Goal: Contribute content: Add original content to the website for others to see

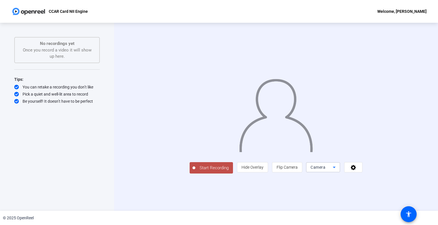
click at [333, 171] on div "Camera" at bounding box center [321, 167] width 22 height 7
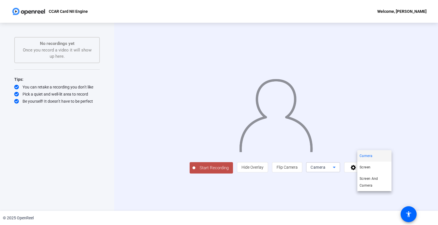
click at [369, 167] on span "Screen" at bounding box center [364, 167] width 11 height 7
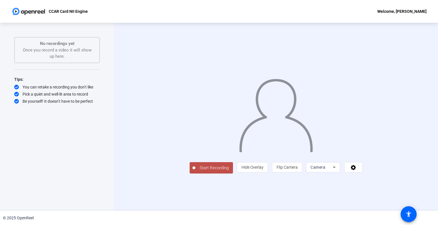
click at [325, 170] on span "Camera" at bounding box center [317, 167] width 15 height 5
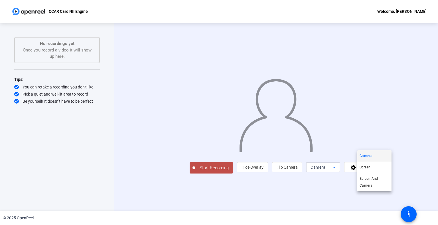
click at [371, 165] on mat-option "Screen" at bounding box center [374, 167] width 34 height 11
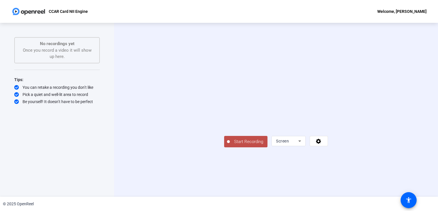
click at [224, 147] on div "Start Recording Screen" at bounding box center [276, 141] width 104 height 13
click at [230, 145] on span "Start Recording" at bounding box center [249, 141] width 38 height 7
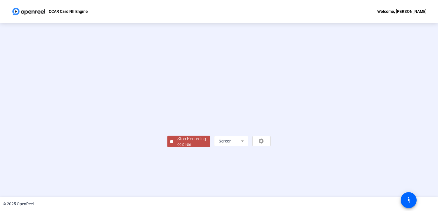
scroll to position [16, 0]
click at [177, 147] on div "00:01:06" at bounding box center [191, 144] width 29 height 5
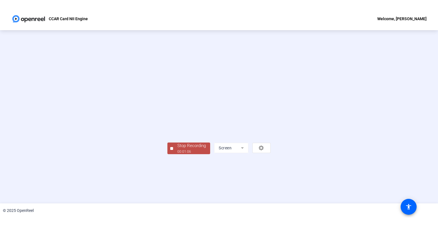
scroll to position [0, 0]
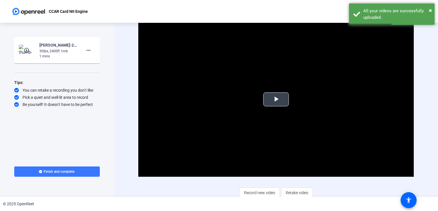
click at [276, 99] on span "Video Player" at bounding box center [276, 99] width 0 height 0
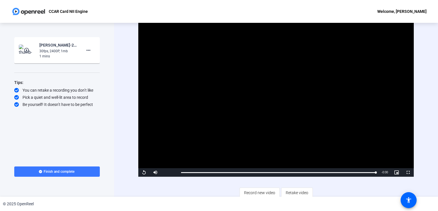
click at [69, 171] on span "Finish and complete" at bounding box center [59, 171] width 31 height 5
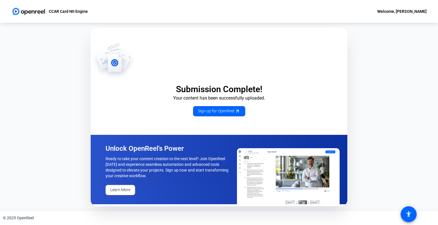
click at [226, 113] on span "Sign up for OpenReel" at bounding box center [219, 111] width 42 height 6
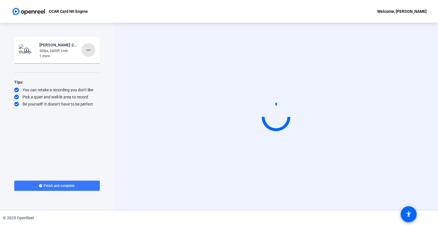
click at [88, 48] on mat-icon "more_horiz" at bounding box center [88, 50] width 7 height 7
click at [86, 119] on div at bounding box center [219, 112] width 438 height 225
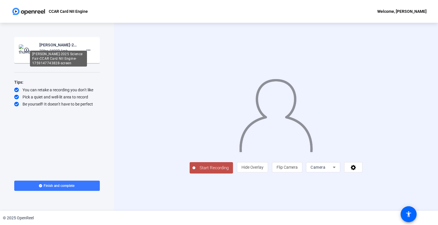
click at [47, 48] on div "[PERSON_NAME]-2025 Science Fair-CCAR Card NII Engine-1759147743828-screen" at bounding box center [58, 45] width 38 height 7
click at [28, 48] on mat-icon "play_circle_outline" at bounding box center [27, 50] width 7 height 6
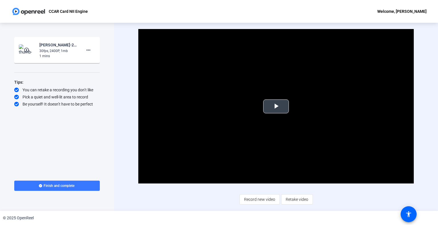
click at [276, 107] on span "Video Player" at bounding box center [276, 107] width 0 height 0
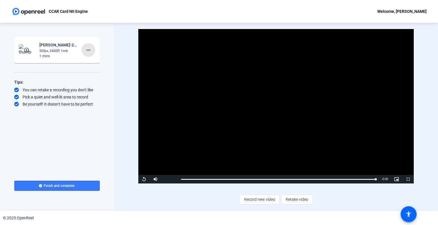
click at [89, 49] on mat-icon "more_horiz" at bounding box center [88, 50] width 7 height 7
click at [116, 123] on div at bounding box center [219, 112] width 438 height 225
click at [263, 202] on span "Record new video" at bounding box center [259, 199] width 31 height 11
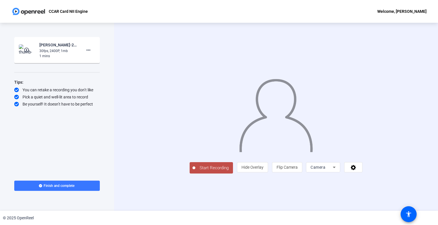
click at [333, 171] on div "Camera" at bounding box center [321, 167] width 22 height 7
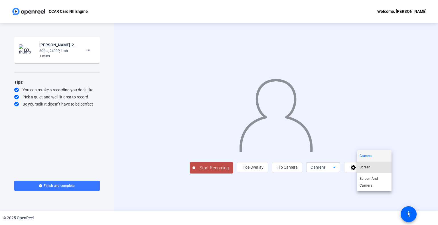
click at [375, 166] on mat-option "Screen" at bounding box center [374, 167] width 34 height 11
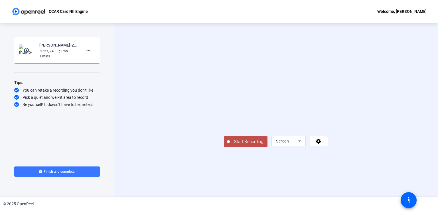
scroll to position [3, 0]
click at [230, 145] on span "Start Recording" at bounding box center [249, 141] width 38 height 7
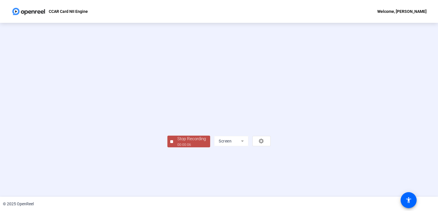
scroll to position [16, 0]
click at [177, 142] on div "Stop Recording" at bounding box center [191, 138] width 29 height 7
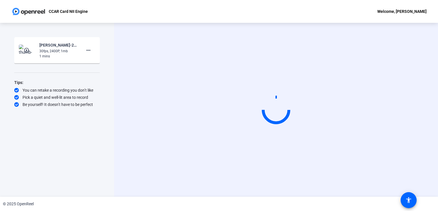
scroll to position [0, 0]
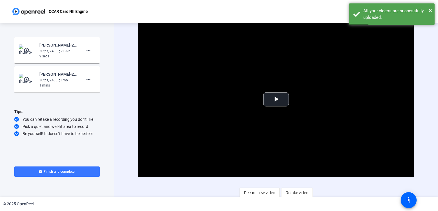
drag, startPoint x: 90, startPoint y: 48, endPoint x: 76, endPoint y: 88, distance: 42.0
click at [76, 88] on openreel-ugc-recordings "play_circle_outline Cartter Probasco-2025 Science Fair-CCAR Card NII Engine-175…" at bounding box center [57, 66] width 86 height 58
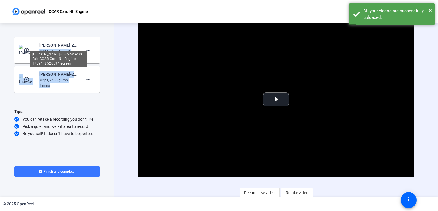
drag, startPoint x: 75, startPoint y: 77, endPoint x: 73, endPoint y: 43, distance: 33.7
click at [73, 43] on openreel-ugc-recordings "play_circle_outline Cartter Probasco-2025 Science Fair-CCAR Card NII Engine-175…" at bounding box center [57, 66] width 86 height 58
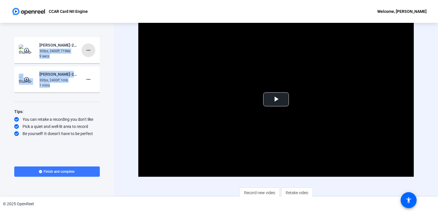
click at [83, 48] on span at bounding box center [89, 50] width 14 height 14
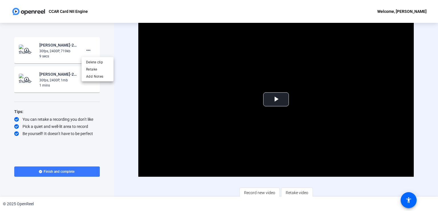
click at [119, 42] on div at bounding box center [219, 105] width 438 height 211
click at [87, 49] on mat-icon "more_horiz" at bounding box center [88, 50] width 7 height 7
click at [90, 61] on span "Delete clip" at bounding box center [97, 62] width 23 height 7
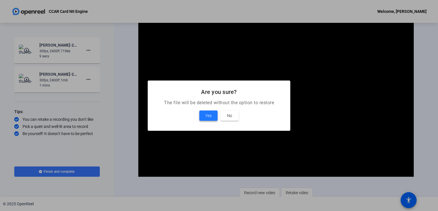
click at [211, 117] on span "Yes" at bounding box center [208, 115] width 6 height 7
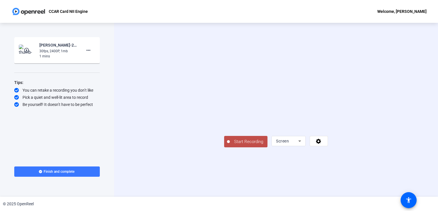
click at [230, 145] on span "Start Recording" at bounding box center [249, 141] width 38 height 7
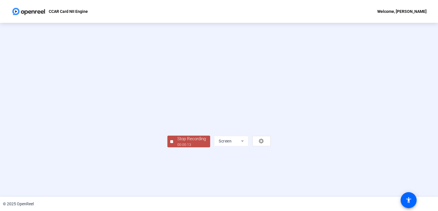
scroll to position [16, 0]
click at [177, 147] on div "00:00:14" at bounding box center [191, 144] width 29 height 5
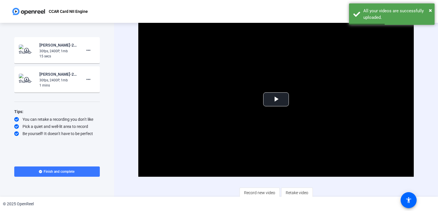
click at [60, 49] on div "30fps, 2400P, 1mb" at bounding box center [58, 50] width 38 height 5
click at [29, 49] on mat-icon "play_circle_outline" at bounding box center [27, 50] width 7 height 6
click at [276, 99] on span "Video Player" at bounding box center [276, 99] width 0 height 0
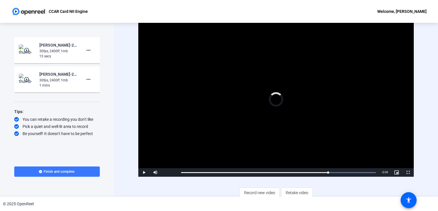
click at [202, 168] on div "Loaded : 100.00% 0:11 0:11" at bounding box center [278, 172] width 200 height 9
click at [196, 168] on div "Loaded : 100.00% 0:01 0:01" at bounding box center [278, 172] width 200 height 9
click at [142, 172] on span "Video Player" at bounding box center [143, 172] width 11 height 0
click at [93, 52] on span at bounding box center [89, 50] width 14 height 14
click at [97, 64] on span "Delete clip" at bounding box center [97, 62] width 23 height 7
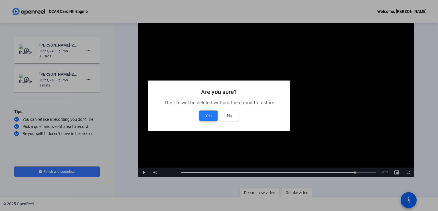
click at [206, 116] on span "Yes" at bounding box center [208, 115] width 6 height 7
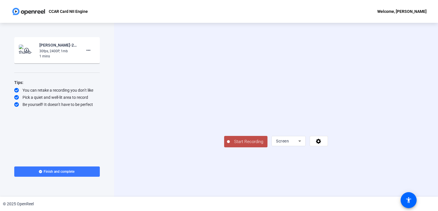
click at [224, 147] on button "Start Recording" at bounding box center [245, 141] width 43 height 11
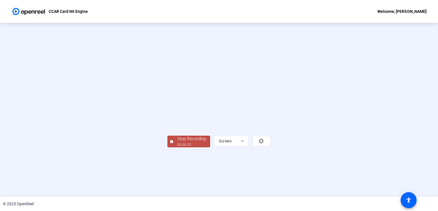
scroll to position [16, 0]
click at [177, 142] on div "Stop Recording" at bounding box center [191, 138] width 29 height 7
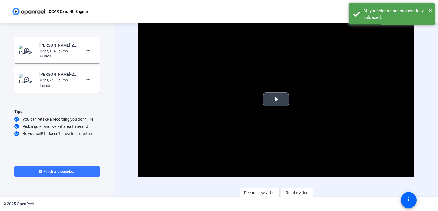
click at [276, 99] on span "Video Player" at bounding box center [276, 99] width 0 height 0
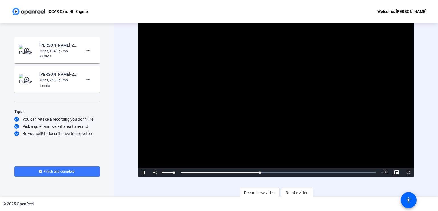
drag, startPoint x: 174, startPoint y: 172, endPoint x: 188, endPoint y: 172, distance: 13.7
click at [188, 172] on div "Pause Mute 100% Current Time 0:15 / Duration 0:37 Loaded : 100.00% 0:00 0:15 St…" at bounding box center [275, 172] width 275 height 9
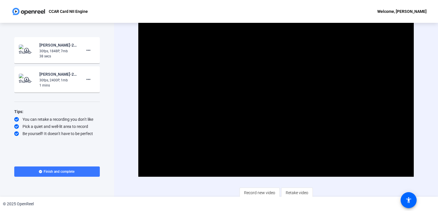
click at [89, 48] on mat-icon "more_horiz" at bounding box center [88, 50] width 7 height 7
click at [92, 64] on span "Delete clip" at bounding box center [97, 62] width 23 height 7
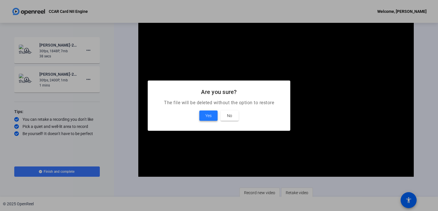
click at [211, 117] on span "Yes" at bounding box center [208, 115] width 6 height 7
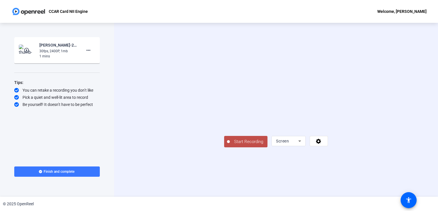
click at [230, 145] on span "Start Recording" at bounding box center [249, 141] width 38 height 7
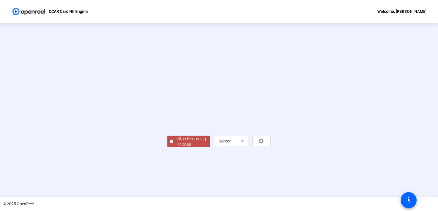
scroll to position [16, 0]
click at [177, 147] on div "00:00:09" at bounding box center [191, 144] width 29 height 5
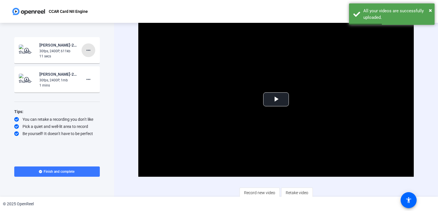
click at [91, 53] on mat-icon "more_horiz" at bounding box center [88, 50] width 7 height 7
click at [95, 62] on span "Delete clip" at bounding box center [97, 62] width 23 height 7
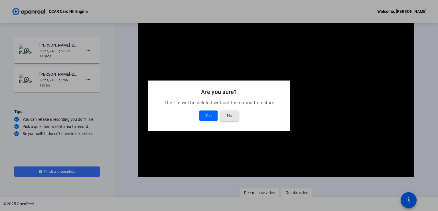
click at [226, 115] on span at bounding box center [229, 116] width 18 height 14
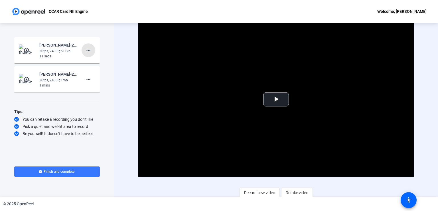
click at [88, 49] on mat-icon "more_horiz" at bounding box center [88, 50] width 7 height 7
click at [92, 63] on span "Delete clip" at bounding box center [97, 62] width 23 height 7
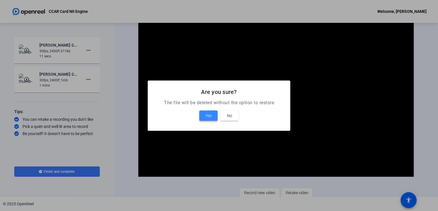
click at [205, 111] on span at bounding box center [208, 116] width 18 height 14
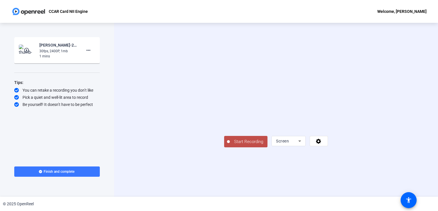
click at [224, 147] on button "Start Recording" at bounding box center [245, 141] width 43 height 11
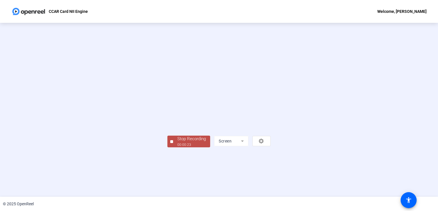
scroll to position [16, 0]
click at [177, 147] on div "00:00:24" at bounding box center [191, 144] width 29 height 5
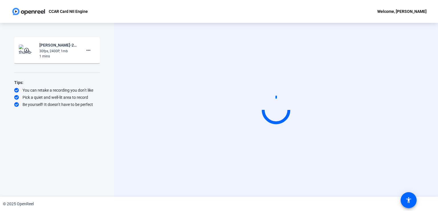
scroll to position [0, 0]
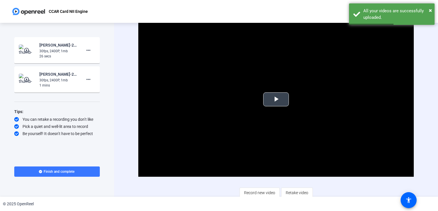
click at [276, 99] on span "Video Player" at bounding box center [276, 99] width 0 height 0
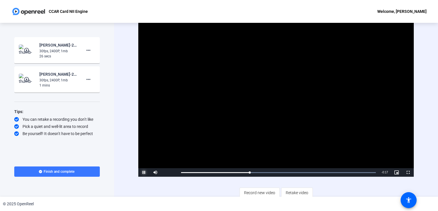
click at [142, 172] on span "Video Player" at bounding box center [143, 172] width 11 height 0
click at [86, 50] on mat-icon "more_horiz" at bounding box center [88, 50] width 7 height 7
click at [95, 63] on span "Delete clip" at bounding box center [97, 62] width 23 height 7
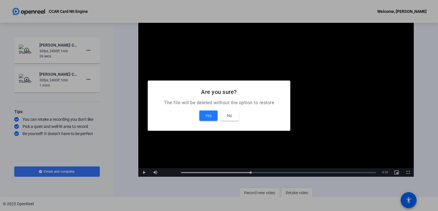
click at [208, 113] on span "Yes" at bounding box center [208, 115] width 6 height 7
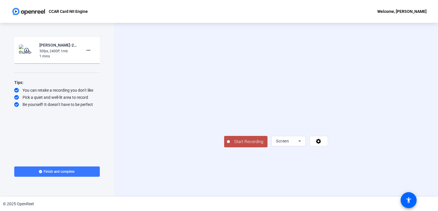
scroll to position [3, 0]
click at [224, 147] on button "Start Recording" at bounding box center [245, 141] width 43 height 11
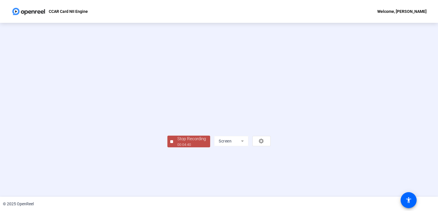
scroll to position [15, 0]
click at [177, 147] on div "00:04:44" at bounding box center [191, 144] width 29 height 5
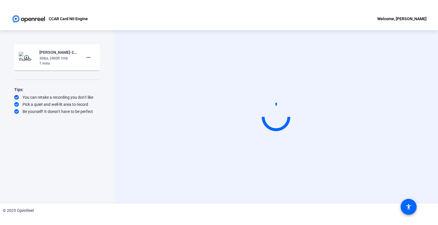
scroll to position [0, 0]
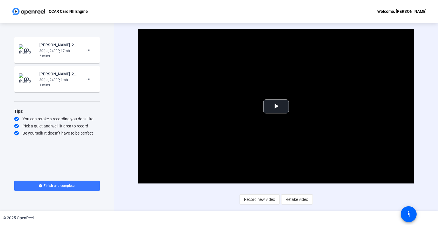
click at [91, 50] on mat-icon "more_horiz" at bounding box center [88, 50] width 7 height 7
click at [95, 62] on span "Delete clip" at bounding box center [97, 62] width 23 height 7
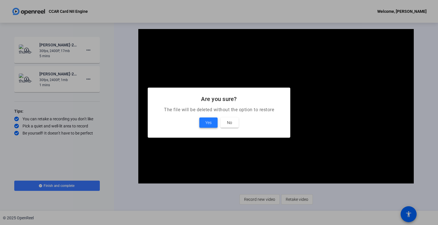
click at [208, 123] on span "Yes" at bounding box center [208, 122] width 6 height 7
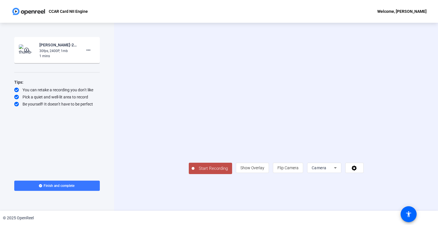
click at [337, 173] on div "Camera" at bounding box center [324, 168] width 25 height 10
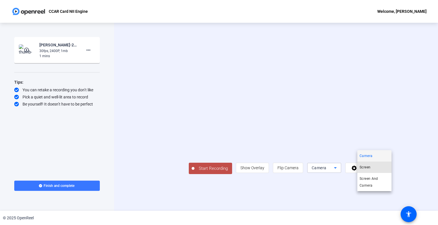
click at [363, 170] on span "Screen" at bounding box center [364, 167] width 11 height 7
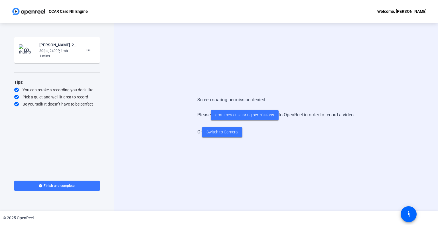
click at [54, 188] on span "Finish and complete" at bounding box center [59, 186] width 31 height 5
